Goal: Transaction & Acquisition: Purchase product/service

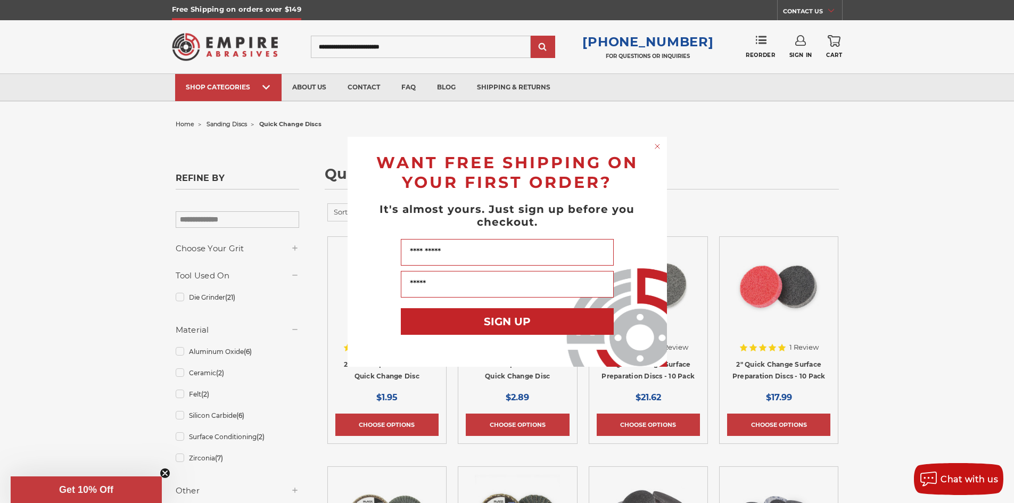
click at [654, 145] on circle "Close dialog" at bounding box center [657, 146] width 10 height 10
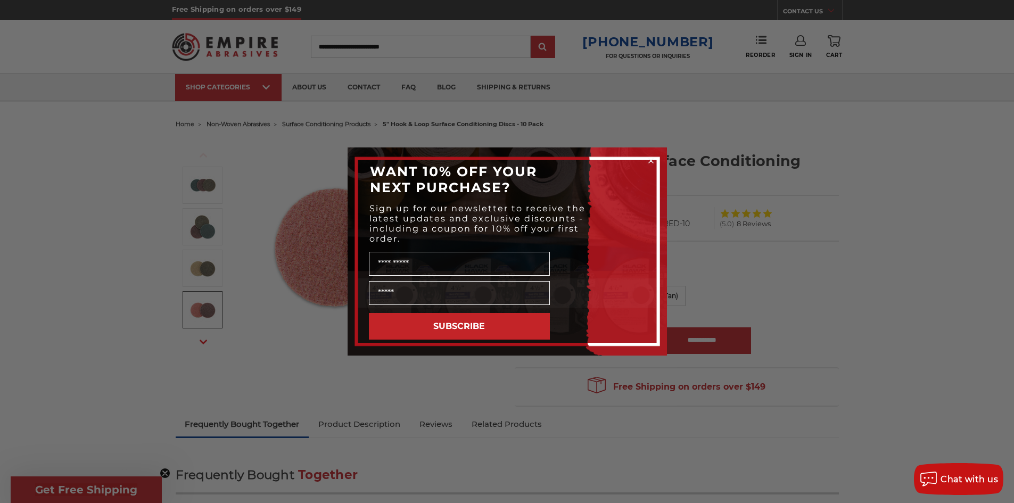
click at [846, 255] on div "Close dialog WANT 10% OFF YOUR NEXT PURCHASE? Sign up for our newsletter to rec…" at bounding box center [507, 251] width 1014 height 503
click at [650, 161] on circle "Close dialog" at bounding box center [650, 161] width 10 height 10
